Goal: Task Accomplishment & Management: Manage account settings

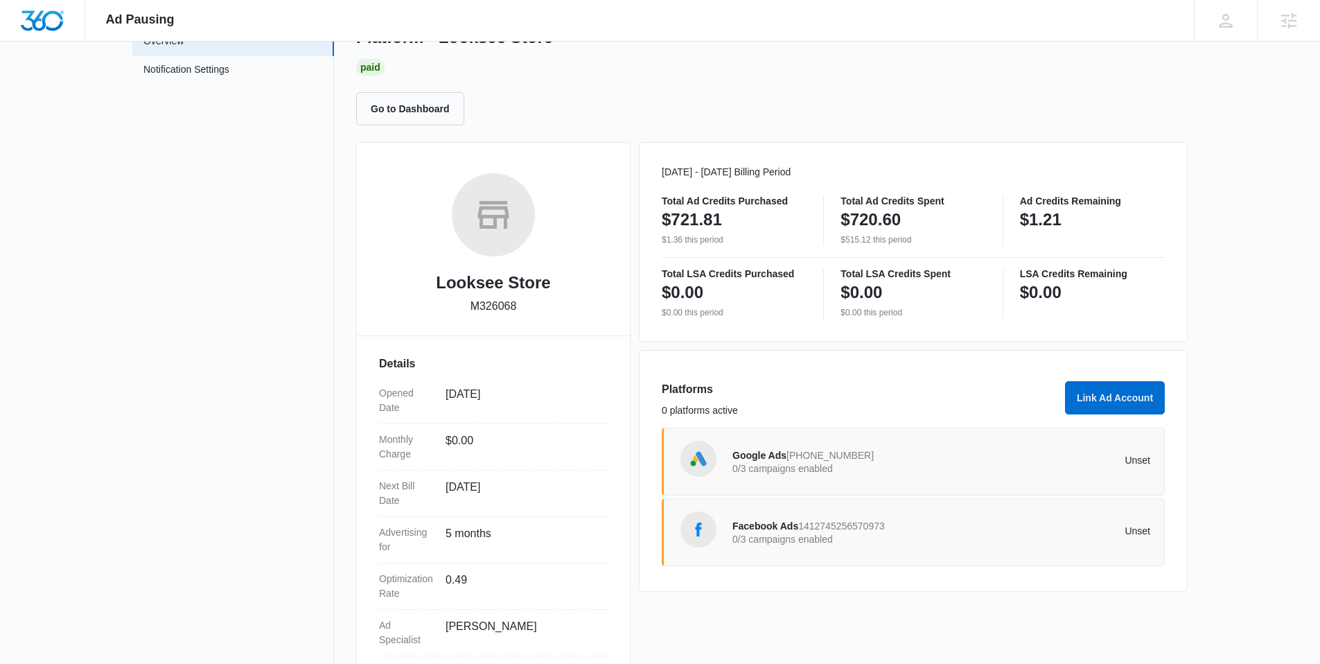
scroll to position [170, 0]
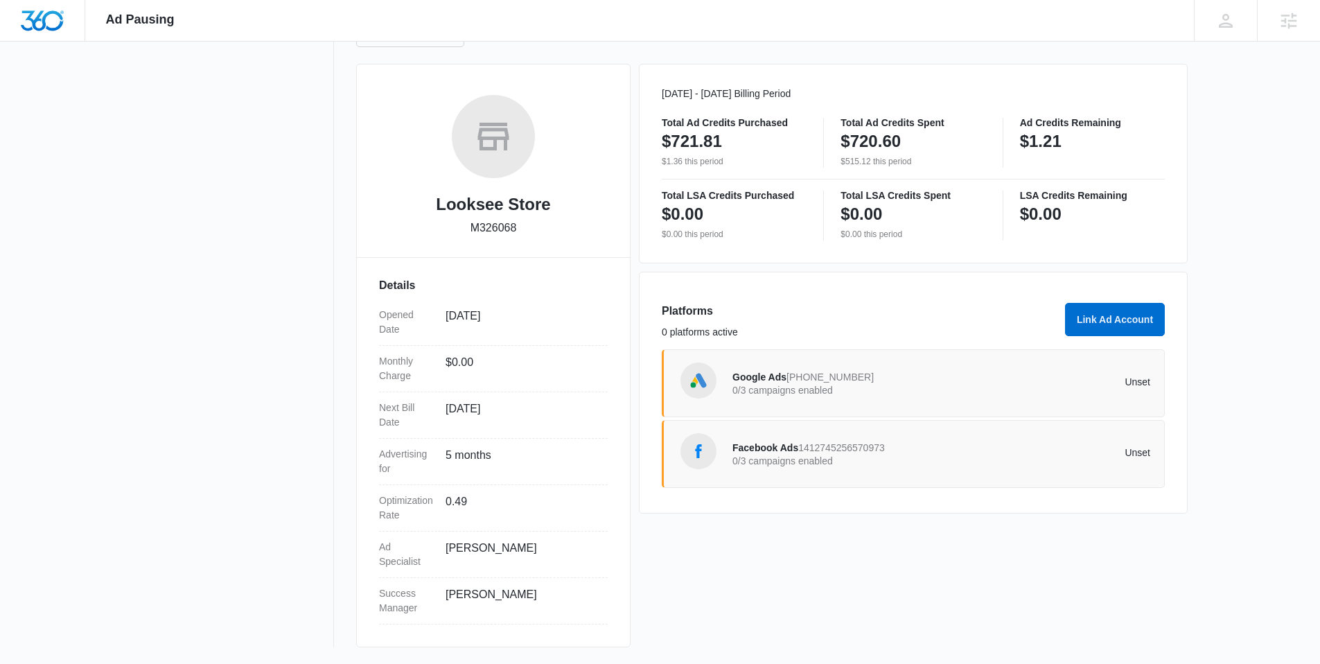
click at [839, 380] on span "646-967-2321" at bounding box center [830, 376] width 87 height 11
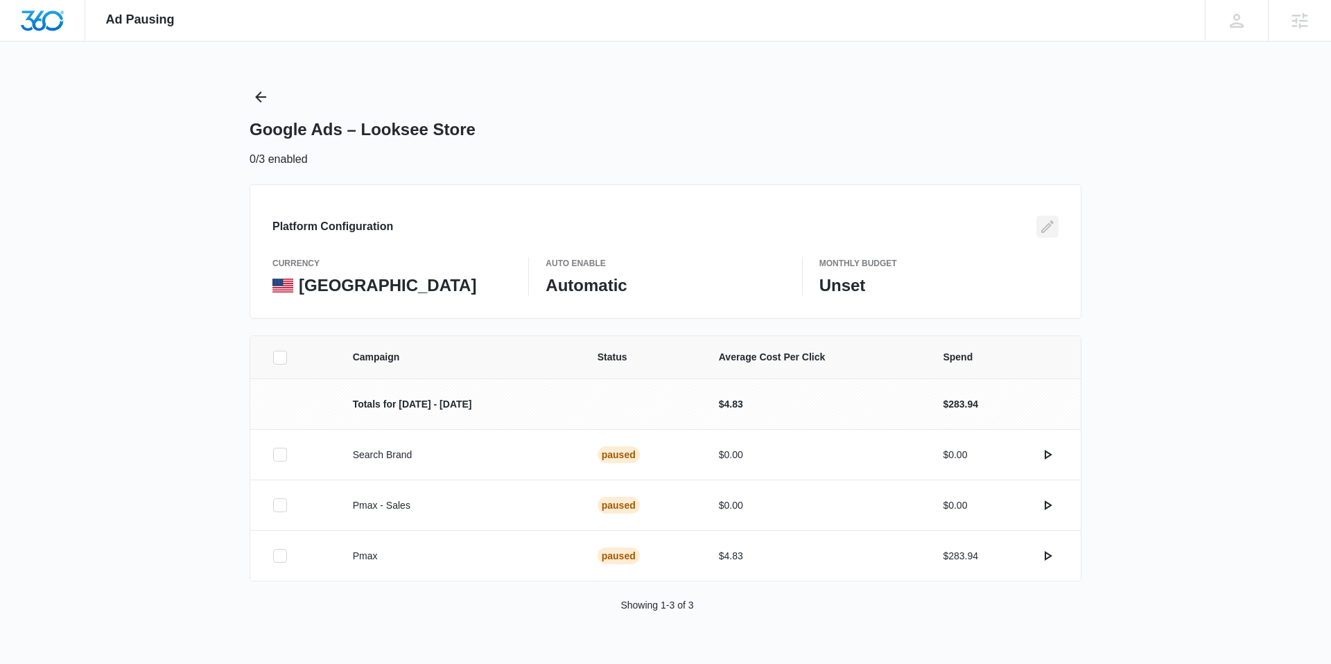
drag, startPoint x: 1047, startPoint y: 227, endPoint x: 1017, endPoint y: 232, distance: 31.0
click at [1047, 226] on icon "Edit" at bounding box center [1047, 226] width 17 height 17
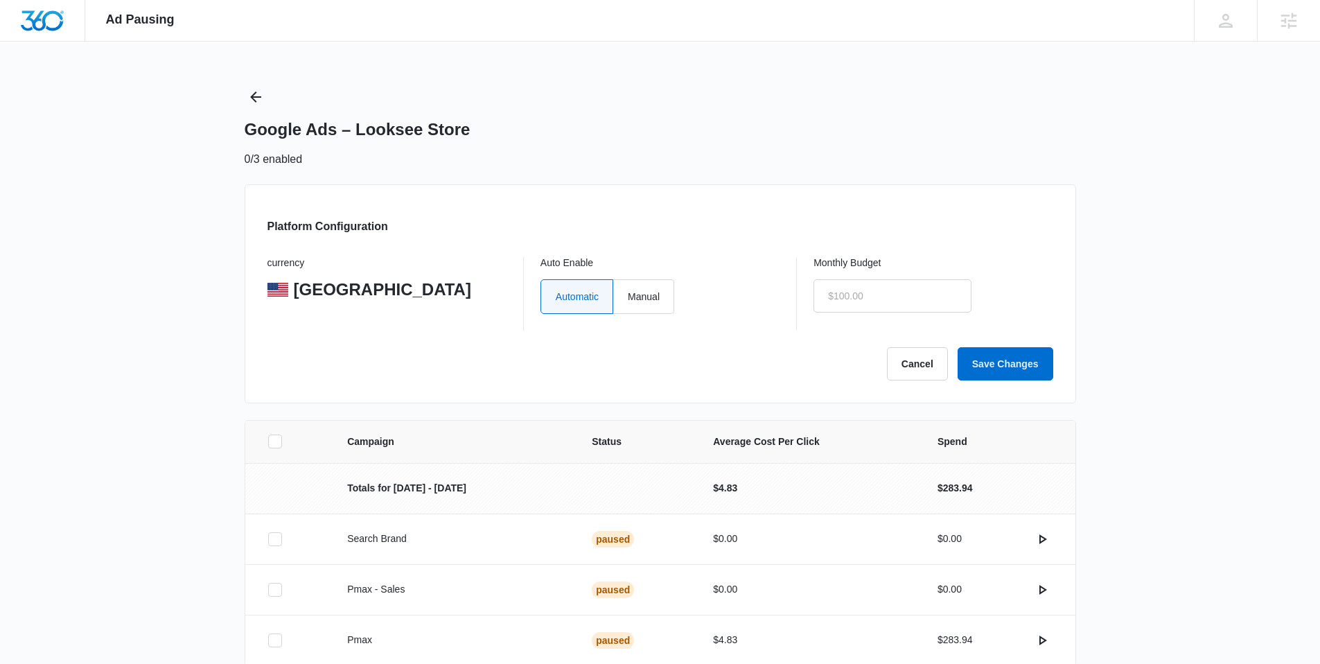
drag, startPoint x: 655, startPoint y: 295, endPoint x: 683, endPoint y: 297, distance: 28.5
click at [655, 295] on label "Manual" at bounding box center [643, 296] width 61 height 35
click at [628, 296] on input "Manual" at bounding box center [627, 296] width 1 height 1
radio input "true"
click at [832, 297] on input "text" at bounding box center [893, 295] width 158 height 33
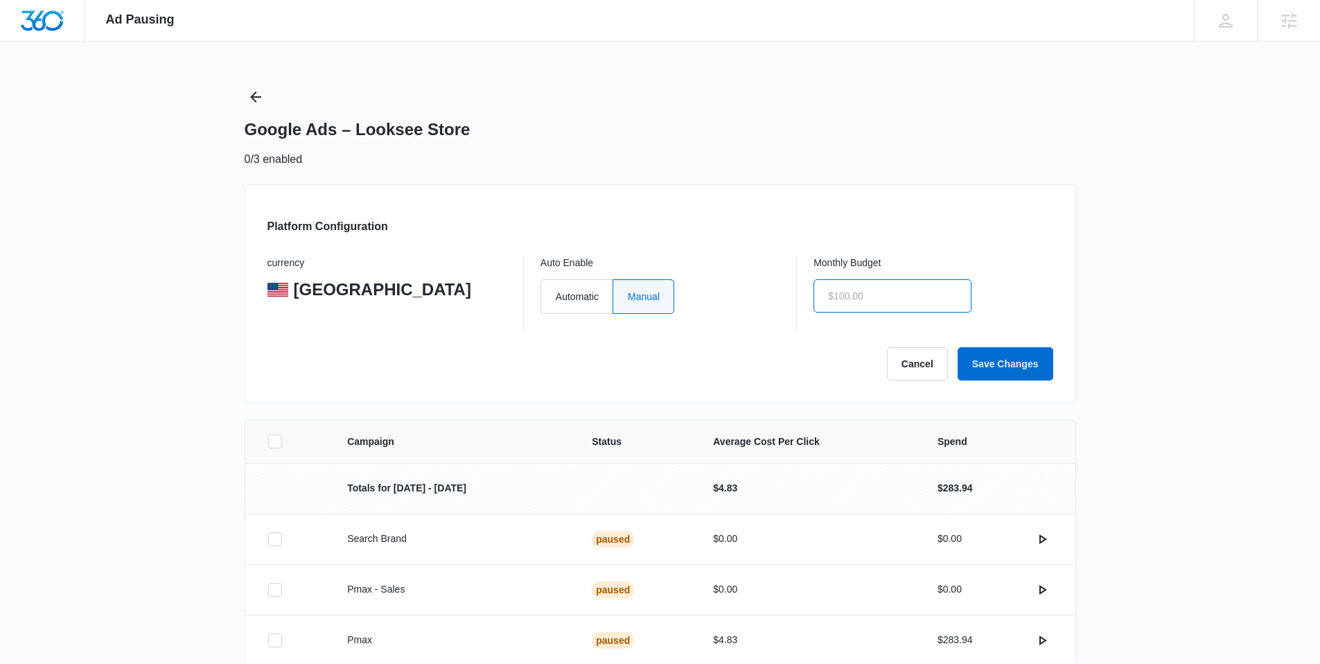
type input "$1.00"
click button "Save Changes" at bounding box center [1006, 363] width 96 height 33
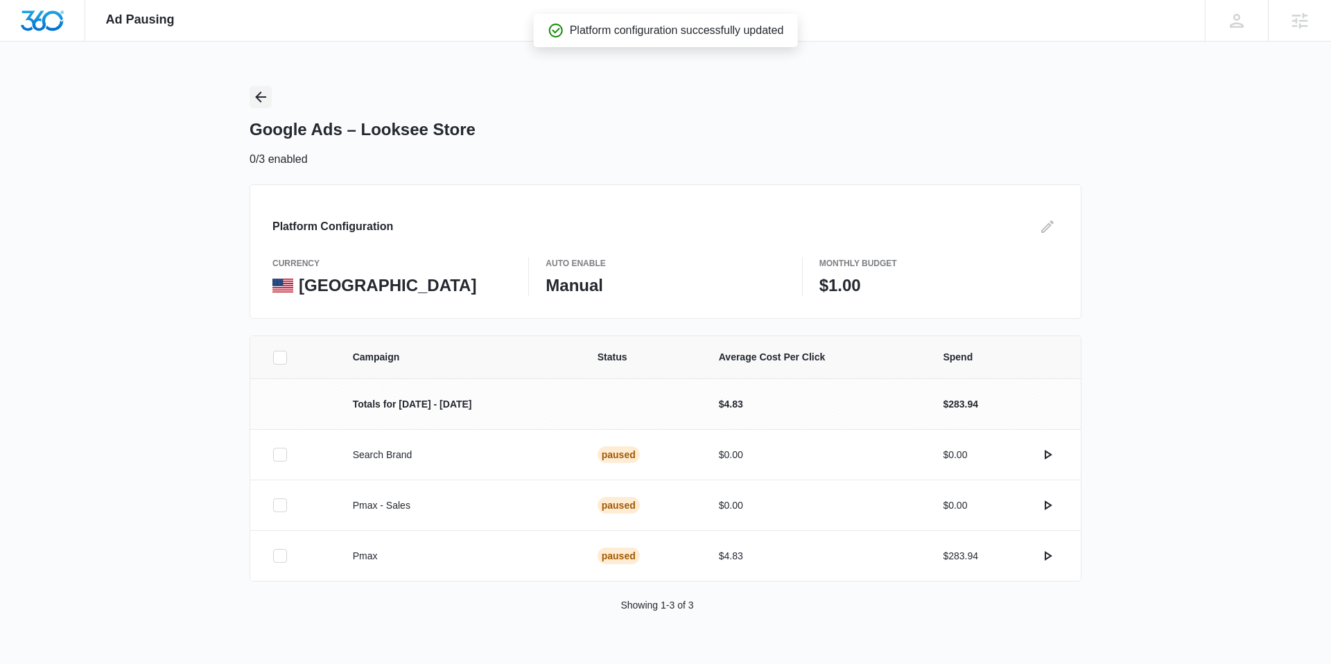
click at [259, 96] on icon "Back" at bounding box center [260, 97] width 17 height 17
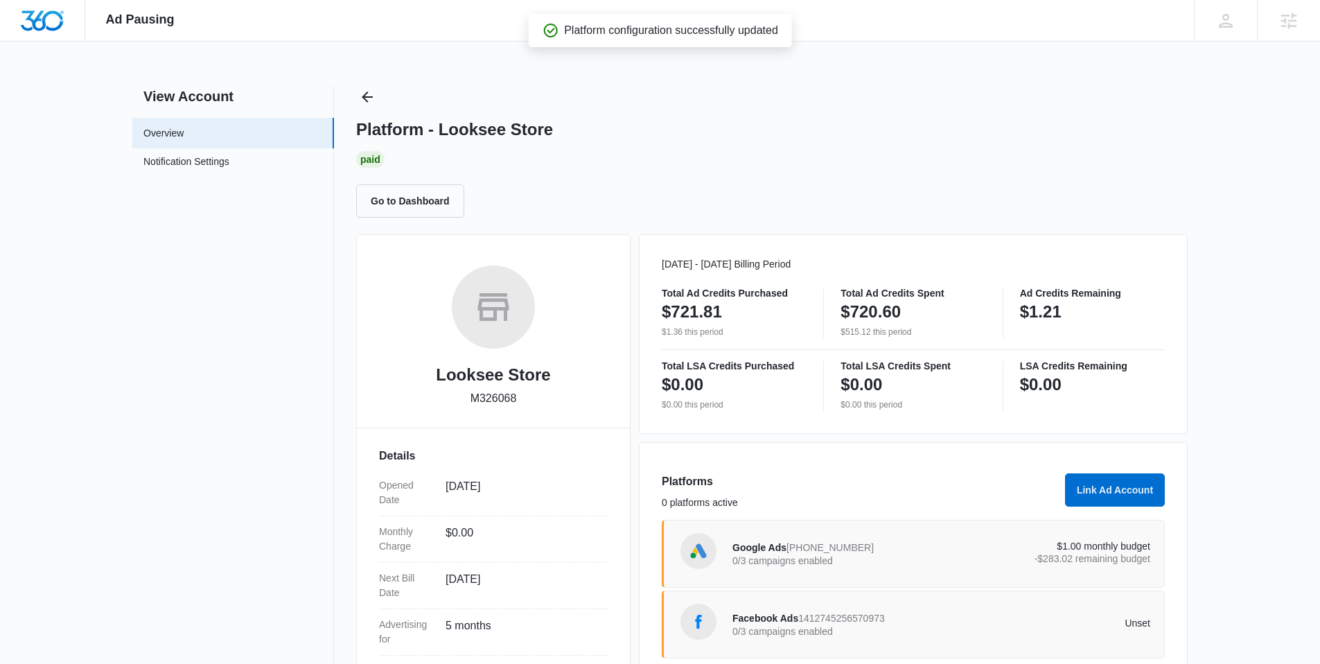
click at [884, 610] on div "Facebook Ads 1412745256570973 0/3 campaigns enabled" at bounding box center [837, 624] width 209 height 29
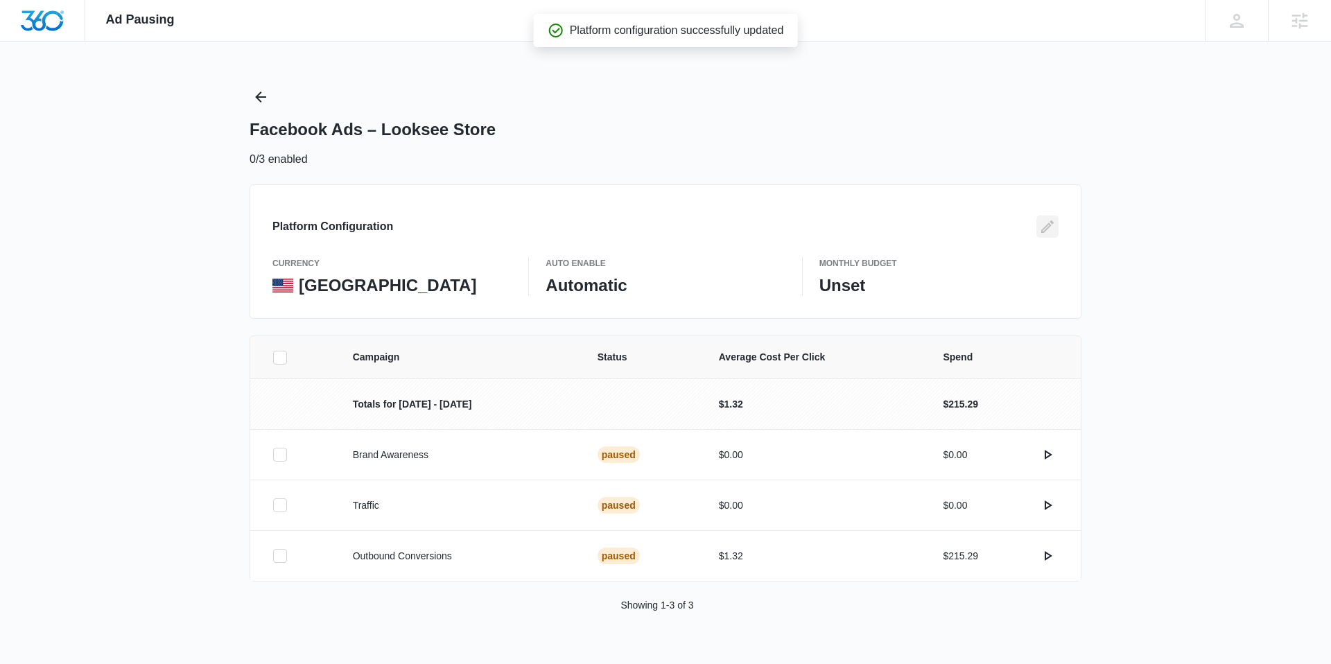
drag, startPoint x: 1047, startPoint y: 223, endPoint x: 950, endPoint y: 244, distance: 98.6
click at [1047, 223] on icon "Edit" at bounding box center [1047, 226] width 17 height 17
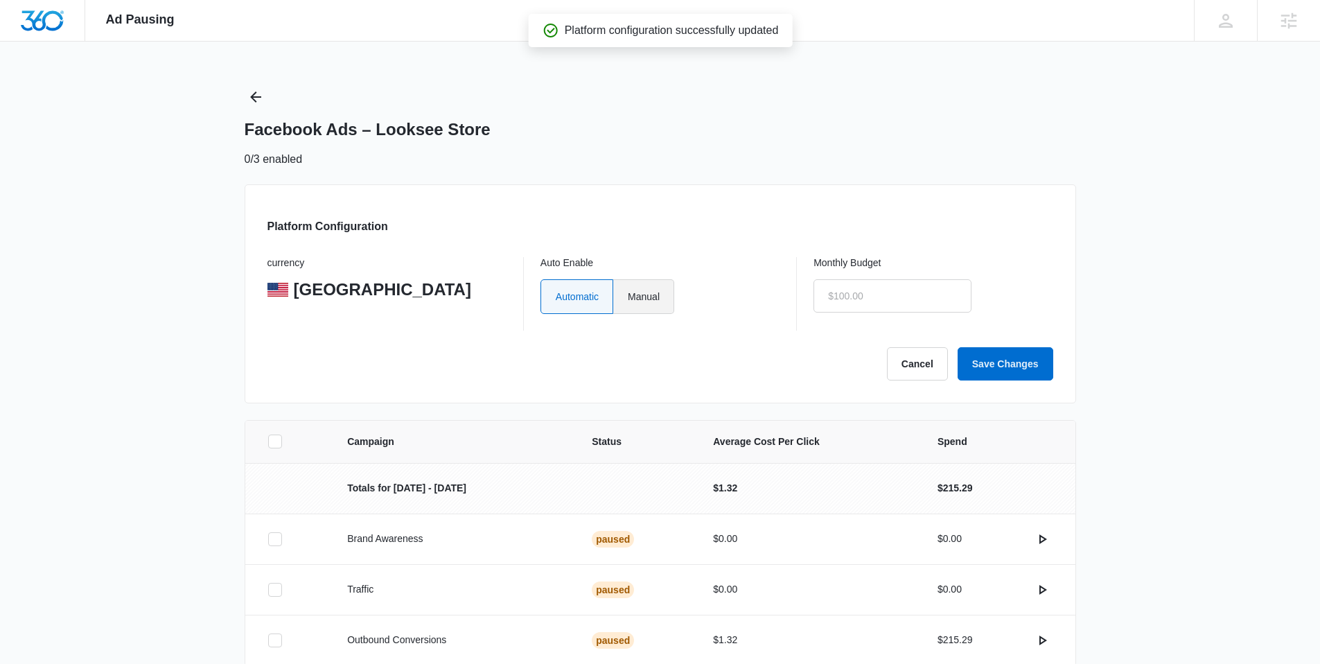
click at [656, 300] on label "Manual" at bounding box center [643, 296] width 61 height 35
click at [628, 297] on input "Manual" at bounding box center [627, 296] width 1 height 1
radio input "true"
click at [846, 294] on input "text" at bounding box center [893, 295] width 158 height 33
click at [958, 347] on button "Save Changes" at bounding box center [1006, 363] width 96 height 33
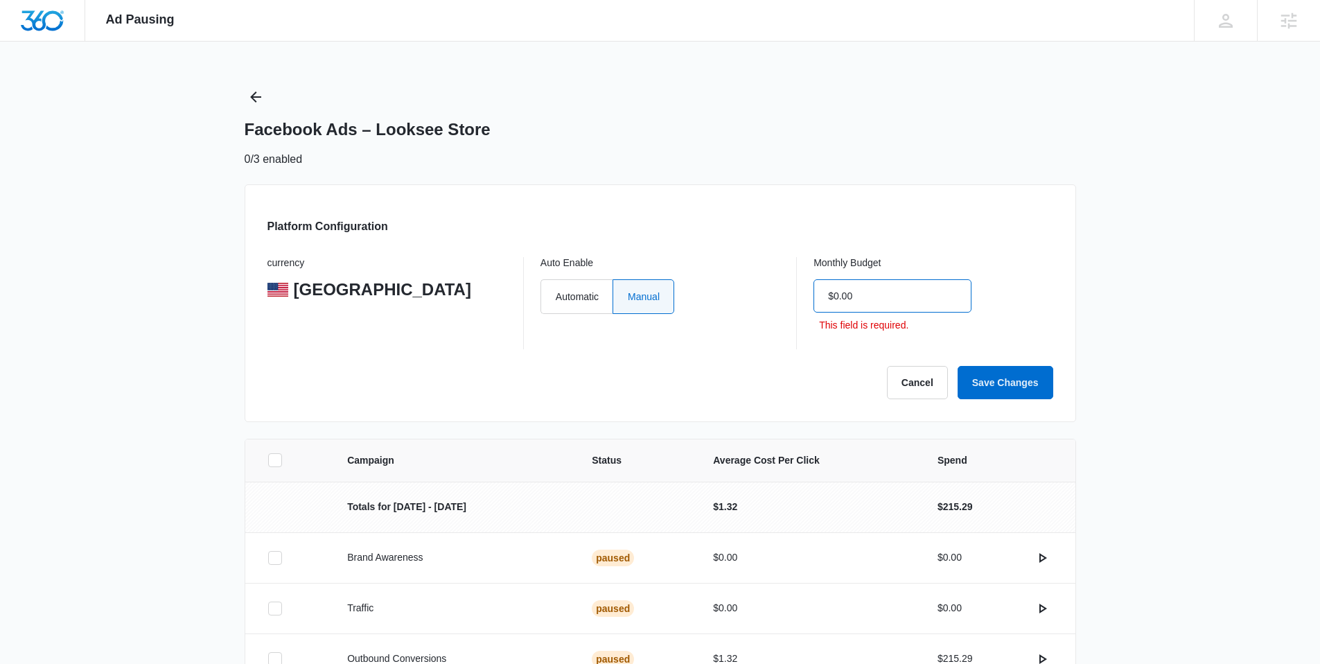
click at [846, 294] on input "$0.00" at bounding box center [893, 295] width 158 height 33
type input "$1.00"
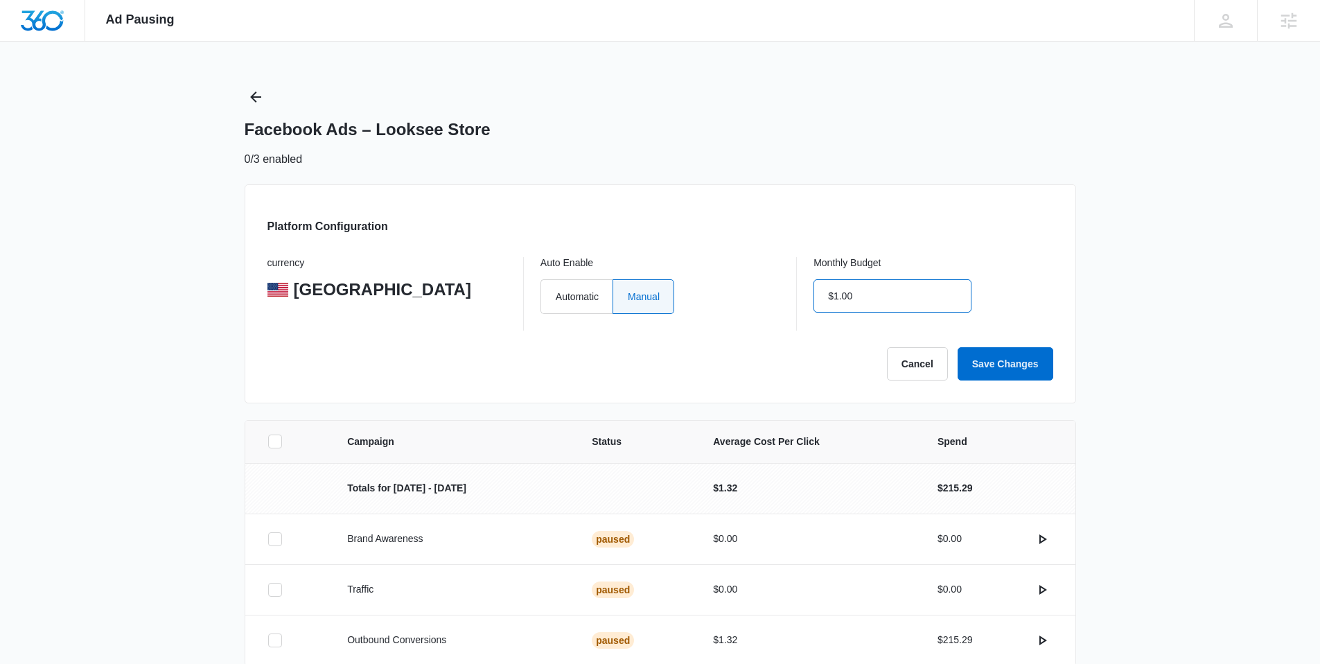
click button "Save Changes" at bounding box center [1006, 363] width 96 height 33
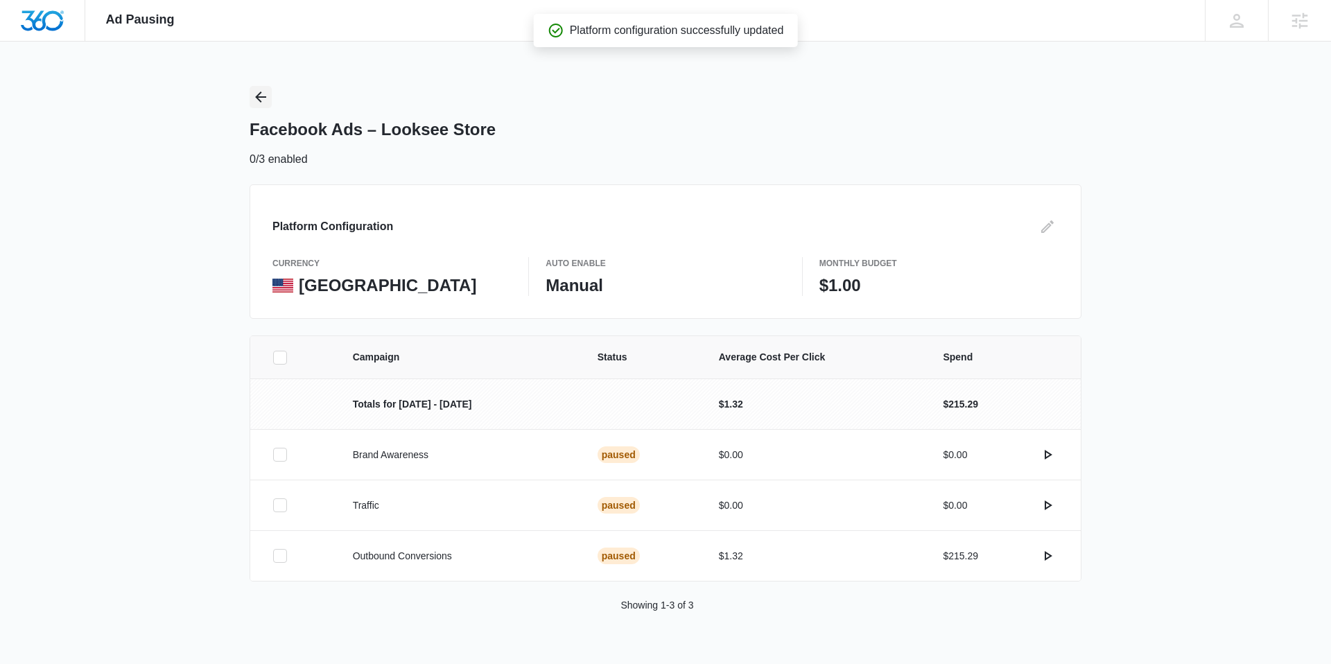
click at [259, 97] on icon "Back" at bounding box center [260, 96] width 11 height 11
